Goal: Book appointment/travel/reservation

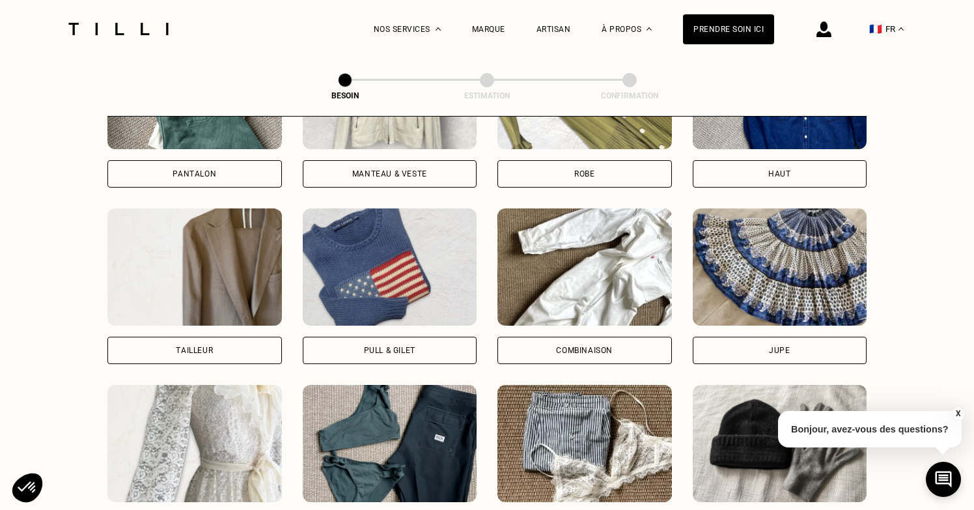
scroll to position [703, 0]
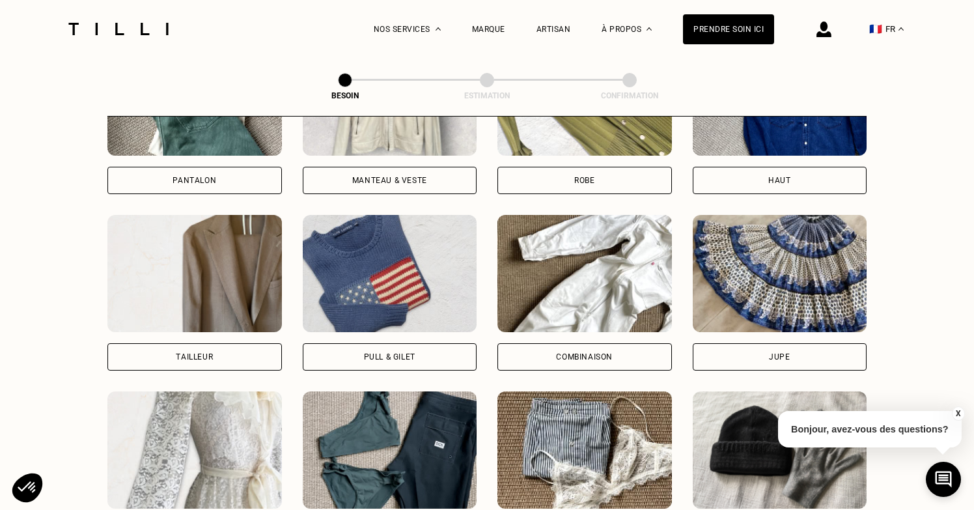
click at [379, 343] on div "Pull & gilet" at bounding box center [390, 356] width 174 height 27
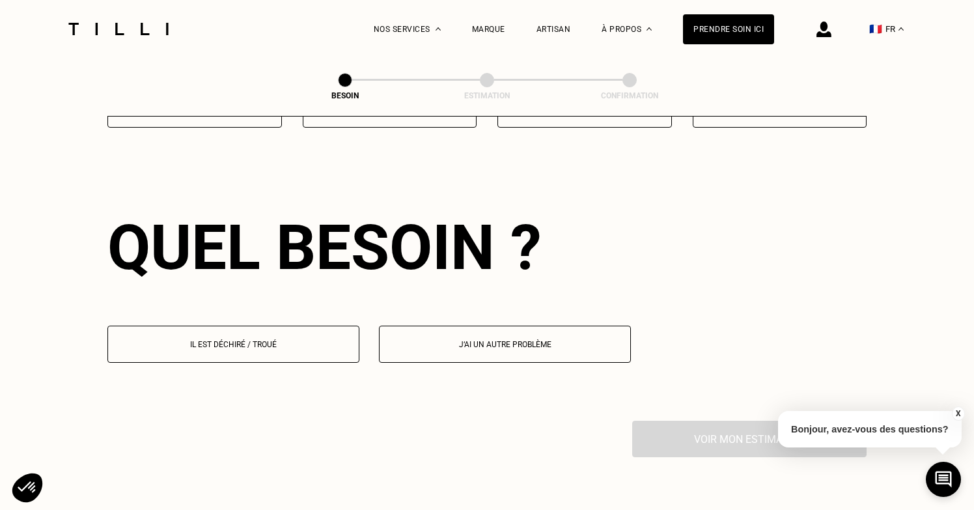
scroll to position [1130, 0]
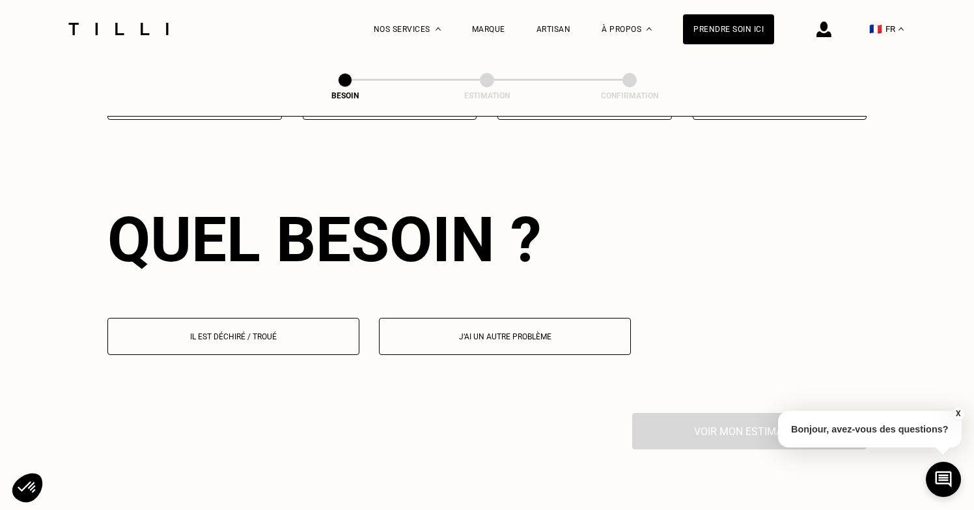
click at [496, 332] on p "J‘ai un autre problème" at bounding box center [505, 336] width 238 height 9
select select "FR"
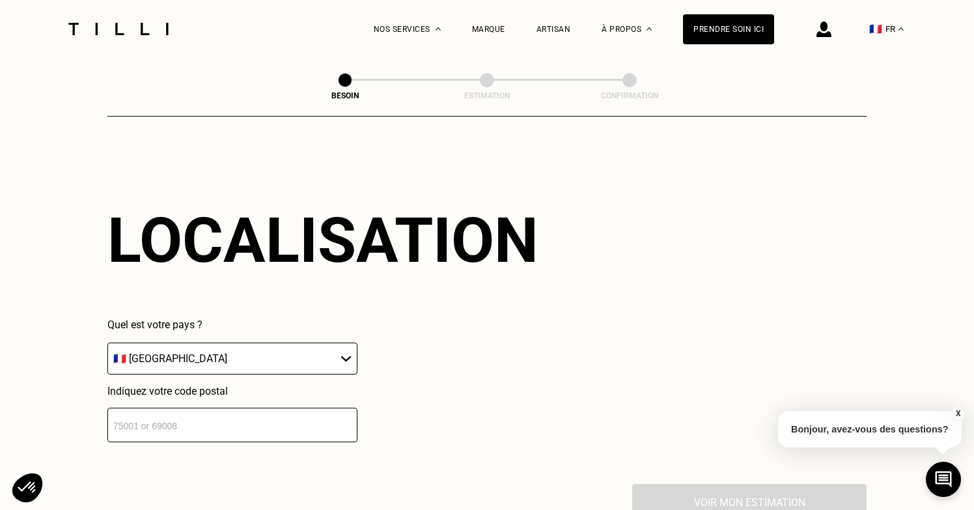
scroll to position [1382, 0]
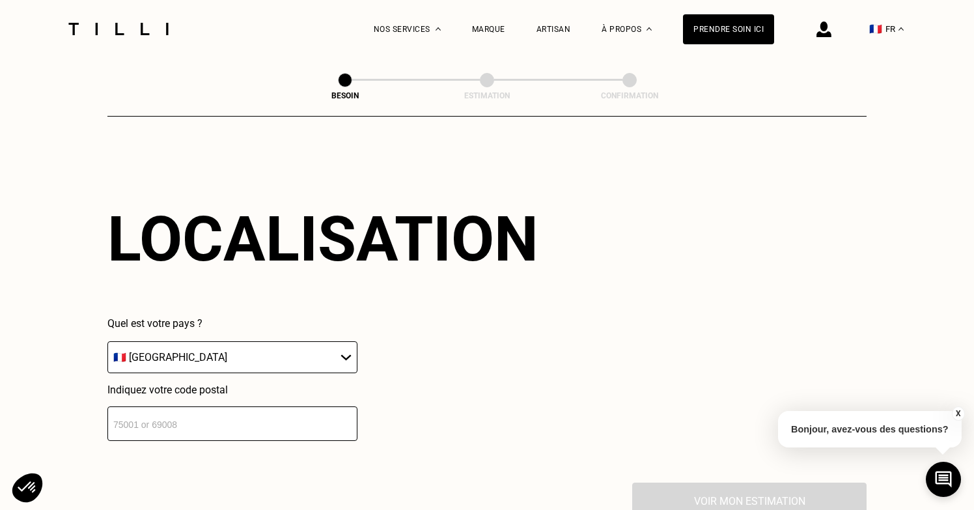
click at [271, 410] on input "number" at bounding box center [232, 423] width 250 height 35
type input "59700"
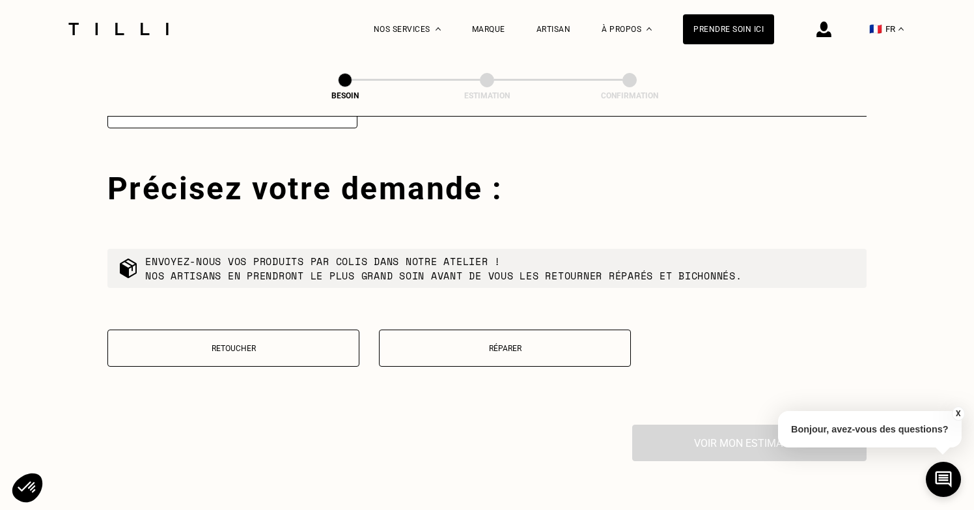
scroll to position [1704, 0]
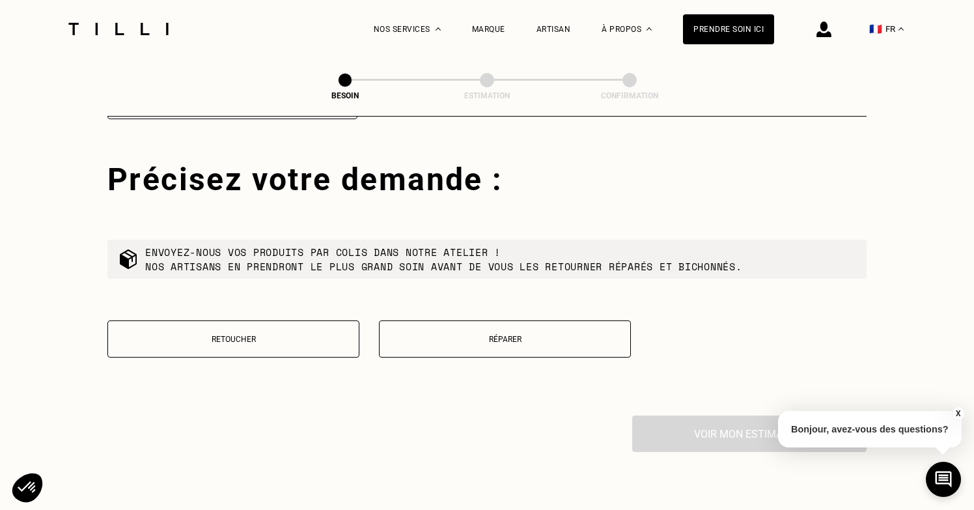
click at [444, 335] on button "Réparer" at bounding box center [505, 338] width 252 height 37
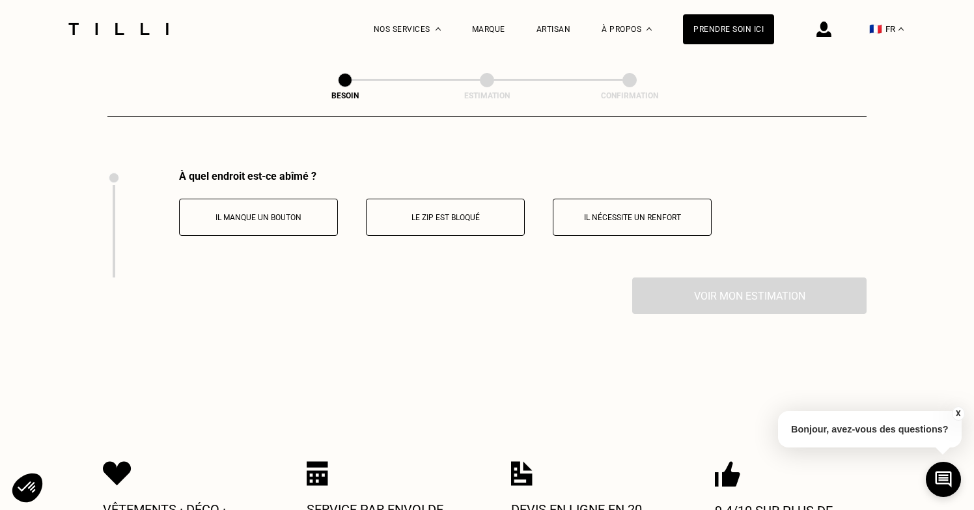
scroll to position [1958, 0]
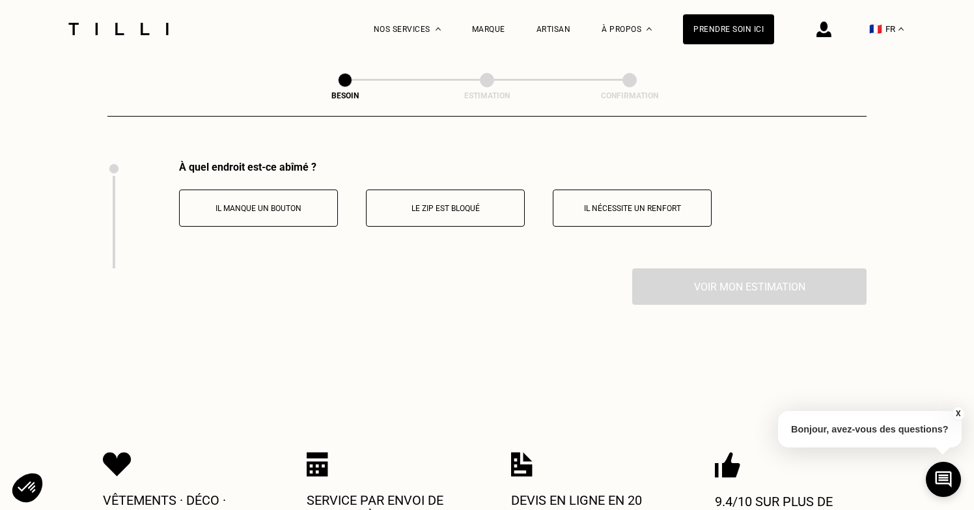
click at [464, 204] on p "Le zip est bloqué" at bounding box center [445, 208] width 145 height 9
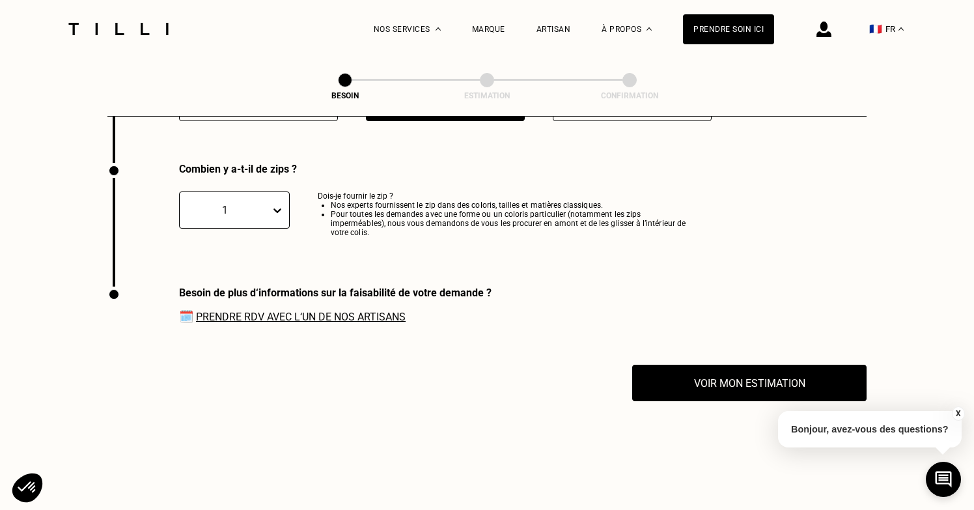
scroll to position [2066, 0]
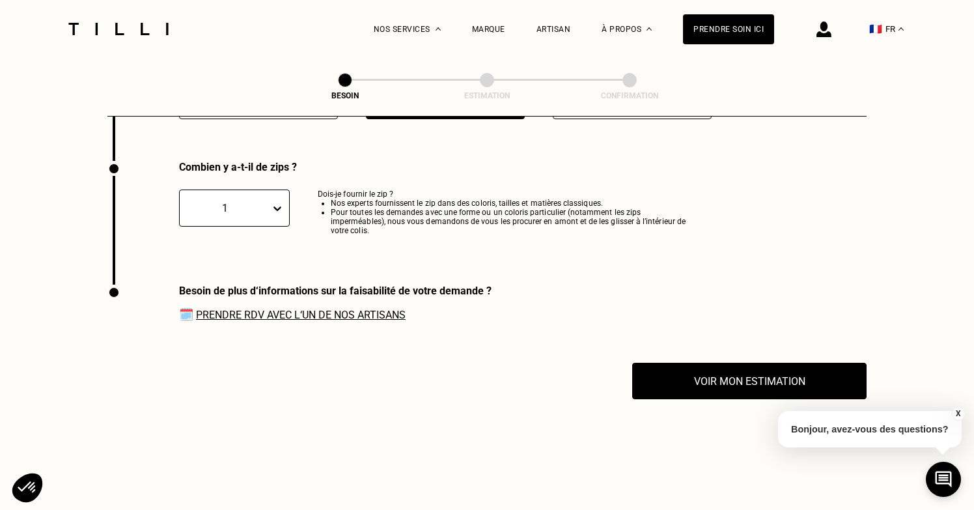
click at [355, 309] on link "Prendre RDV avec l‘un de nos artisans" at bounding box center [301, 315] width 210 height 12
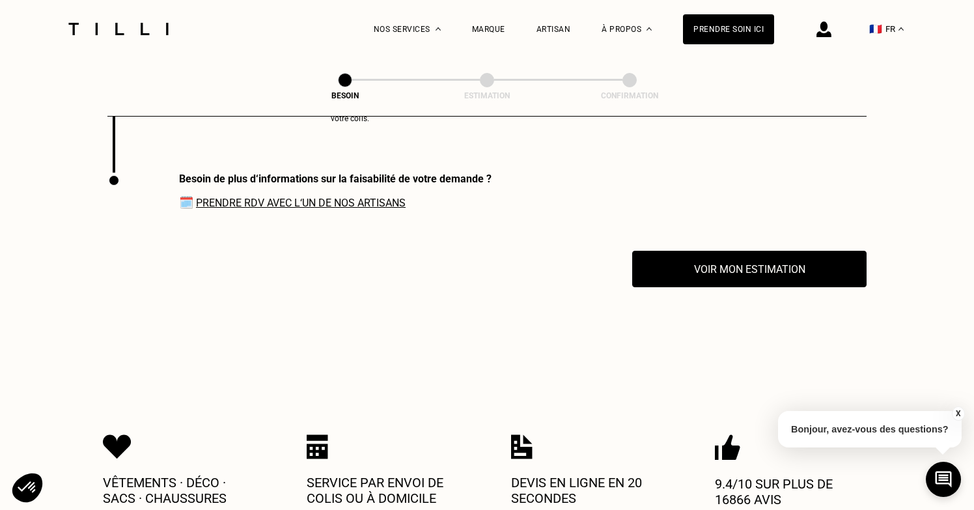
scroll to position [2182, 0]
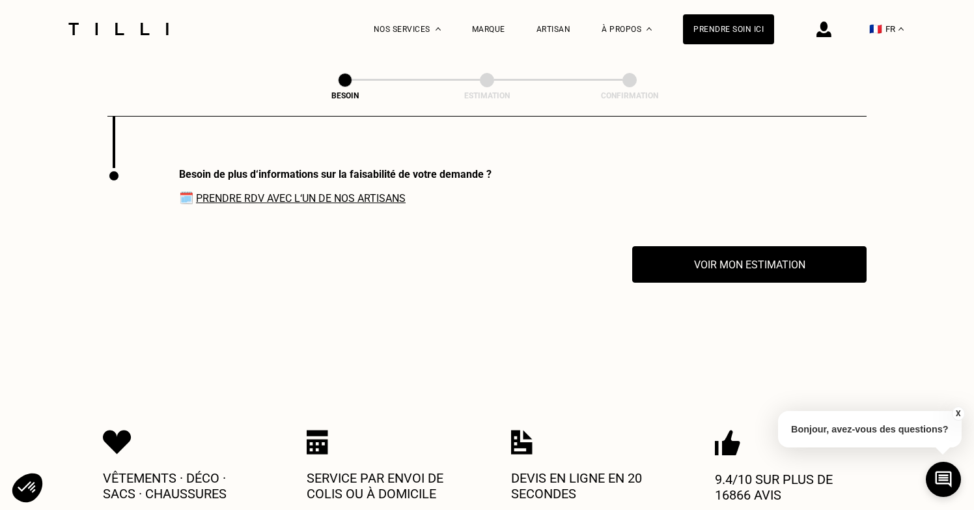
click at [850, 424] on p "Bonjour, avez-vous des questions?" at bounding box center [870, 429] width 184 height 36
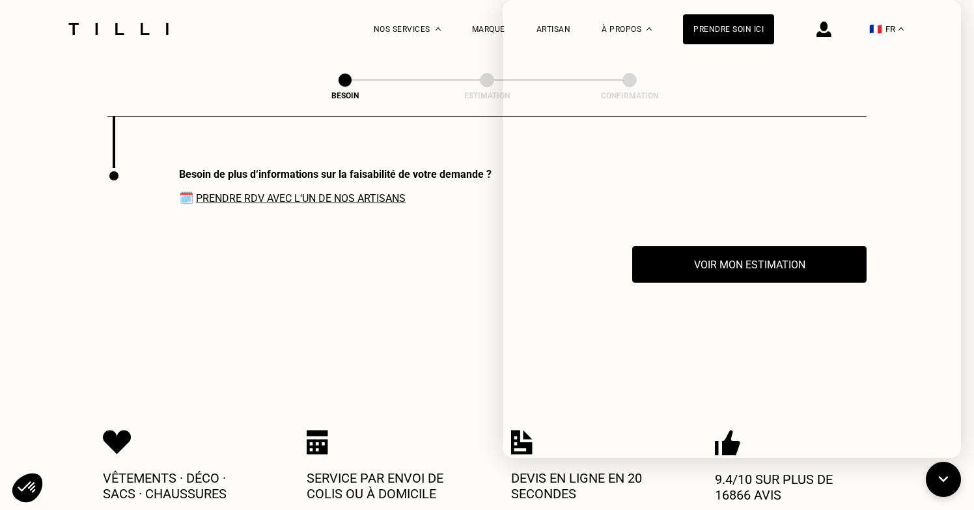
scroll to position [2187, 0]
